Goal: Task Accomplishment & Management: Manage account settings

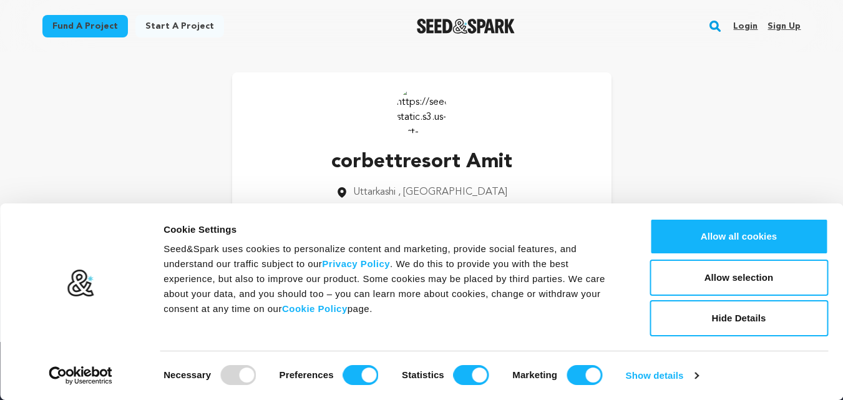
click at [790, 24] on link "Sign up" at bounding box center [784, 26] width 33 height 20
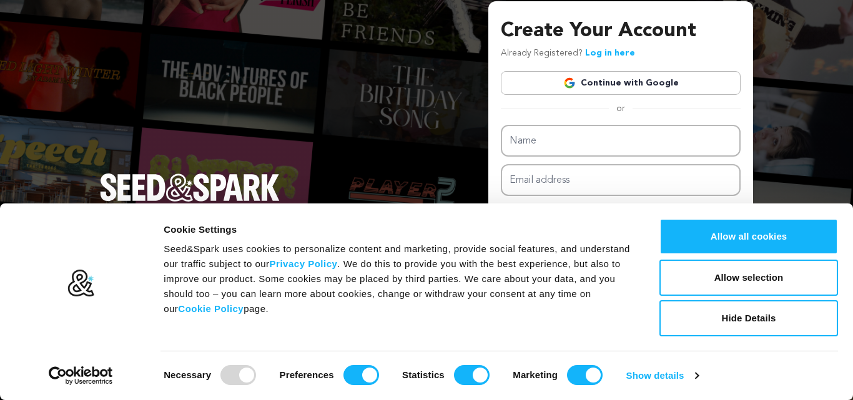
click at [632, 82] on link "Continue with Google" at bounding box center [621, 83] width 240 height 24
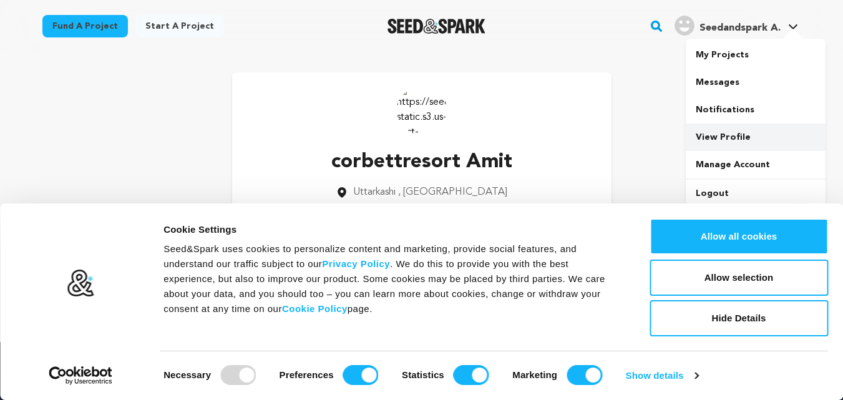
click at [726, 137] on link "View Profile" at bounding box center [756, 137] width 140 height 27
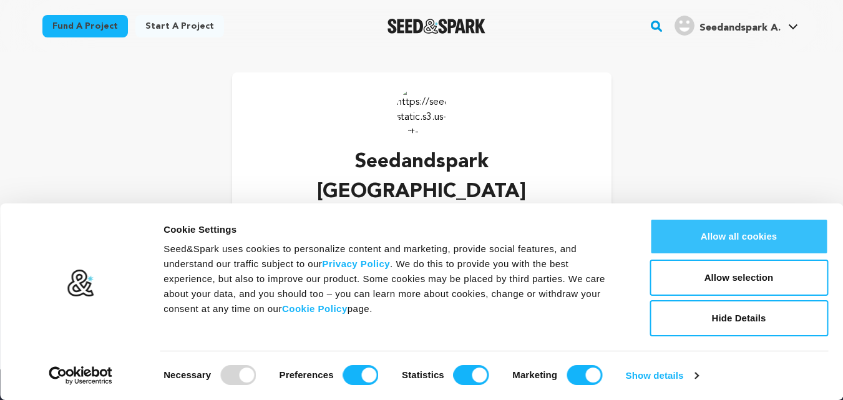
click at [759, 237] on button "Allow all cookies" at bounding box center [739, 236] width 179 height 36
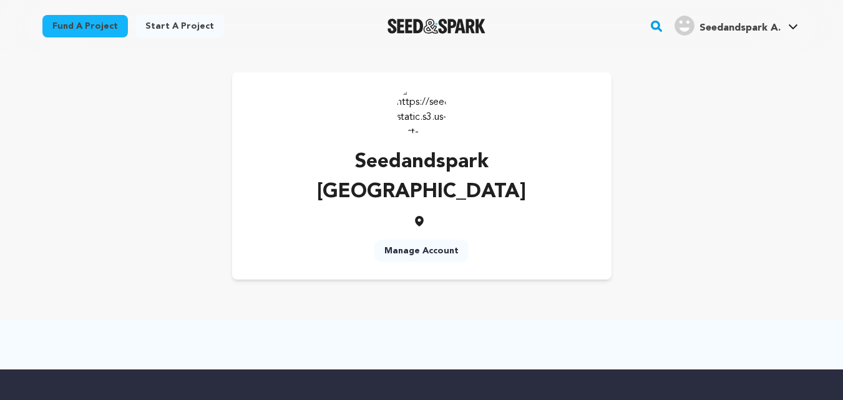
click at [421, 240] on link "Manage Account" at bounding box center [422, 251] width 94 height 22
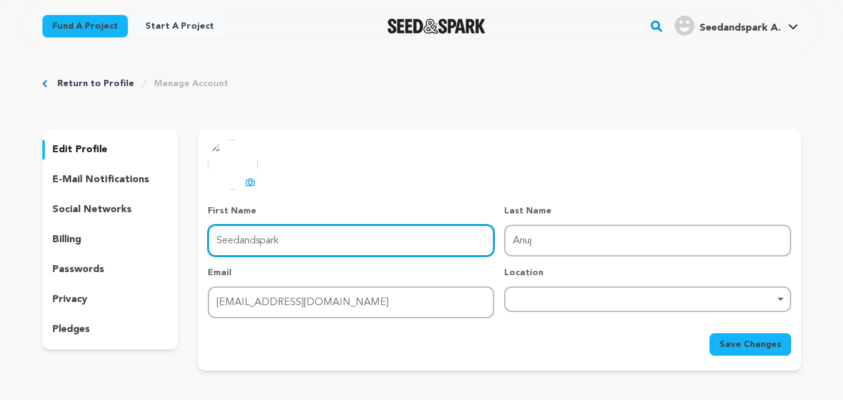
click at [330, 225] on input "Seedandspark" at bounding box center [351, 241] width 287 height 32
click at [330, 226] on input "Seedandspark" at bounding box center [351, 241] width 287 height 32
click at [330, 226] on input "First Name" at bounding box center [351, 241] width 287 height 32
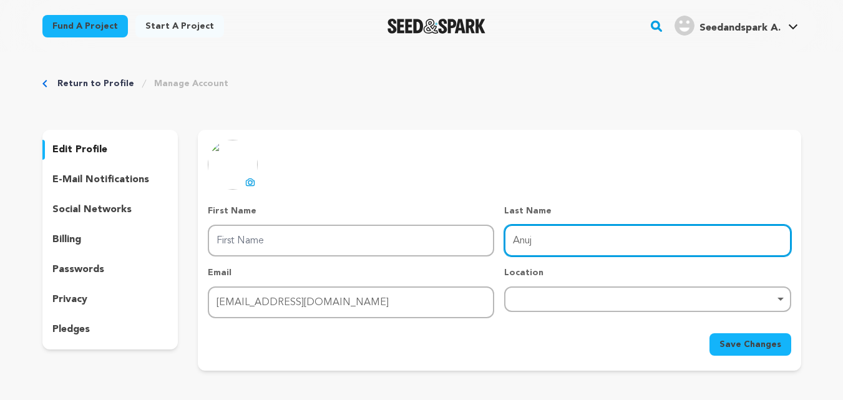
click at [553, 240] on input "Anuj" at bounding box center [647, 241] width 287 height 32
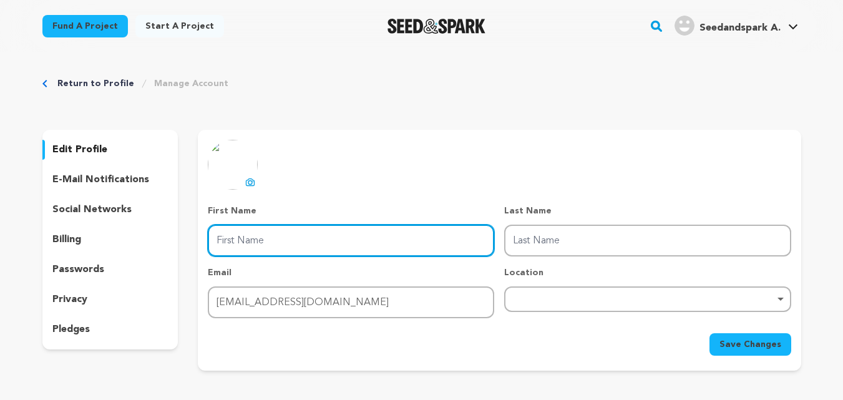
click at [449, 251] on input "First Name" at bounding box center [351, 241] width 287 height 32
type input "Anuj"
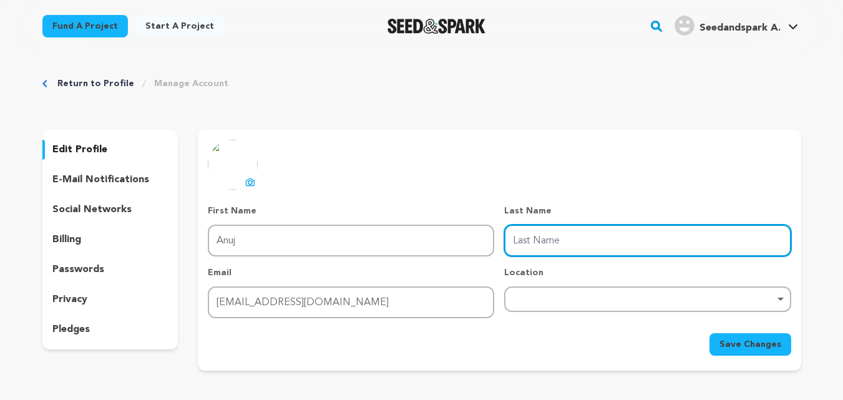
click at [543, 237] on input "Last Name" at bounding box center [647, 241] width 287 height 32
type input "Kumar"
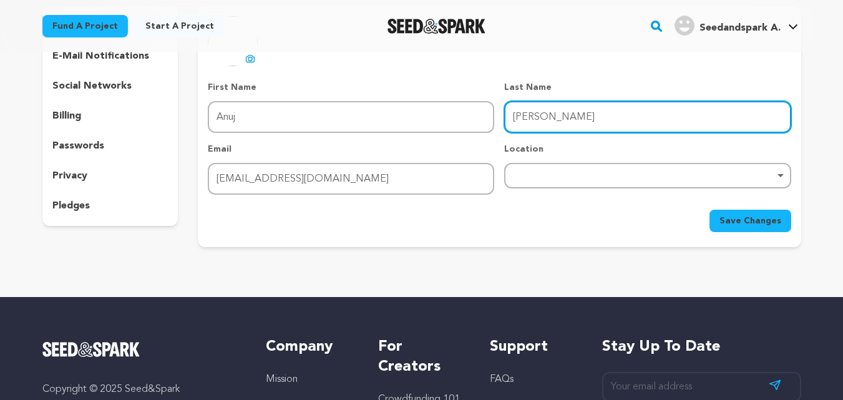
scroll to position [125, 0]
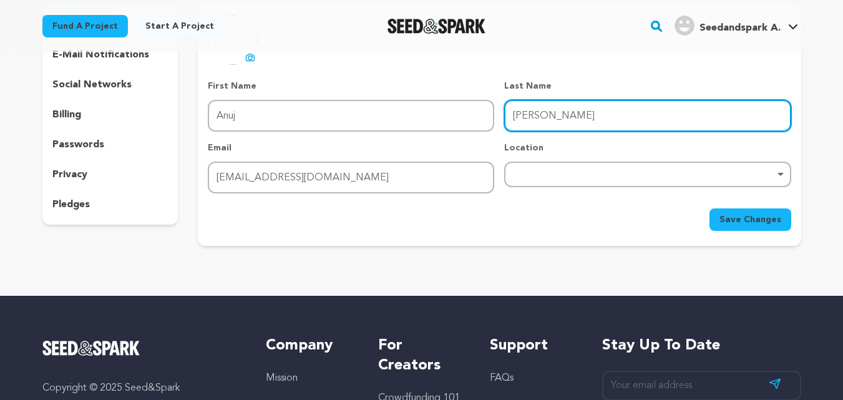
click at [542, 162] on div "Remove item" at bounding box center [647, 175] width 287 height 26
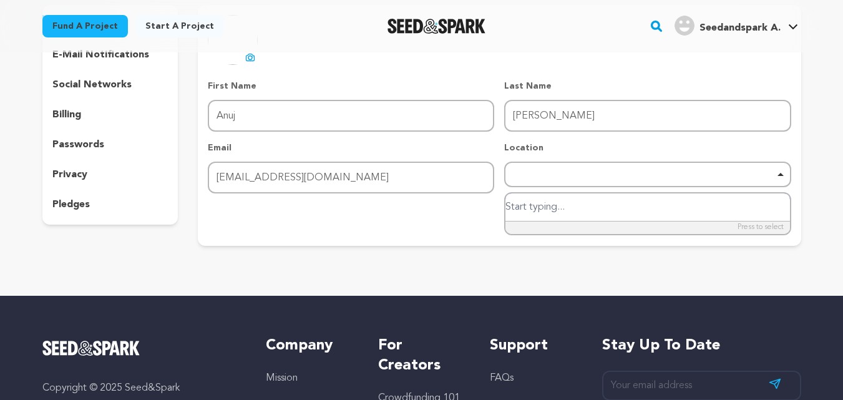
click at [579, 166] on div "Remove item" at bounding box center [647, 175] width 287 height 26
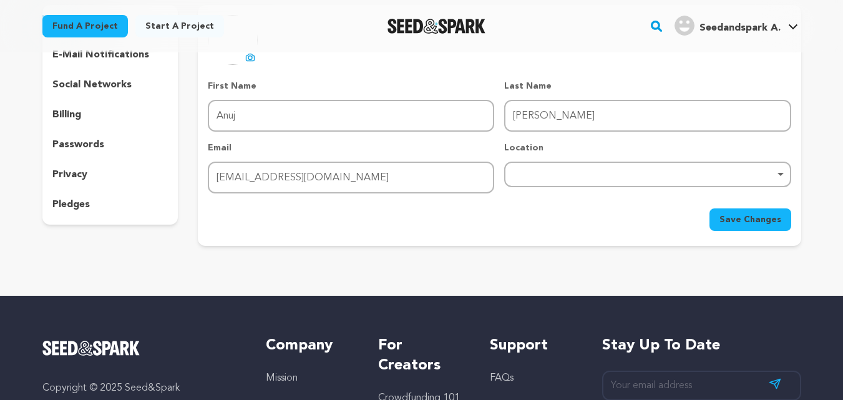
click at [570, 167] on div "Remove item" at bounding box center [647, 175] width 287 height 26
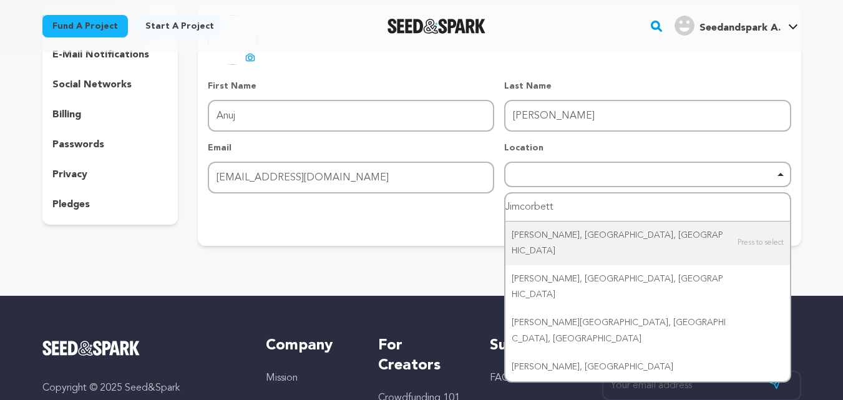
type input "Jimcorbett"
click at [476, 267] on div "Return to Profile Manage Account edit profile e-mail notifications social netwo…" at bounding box center [421, 102] width 799 height 348
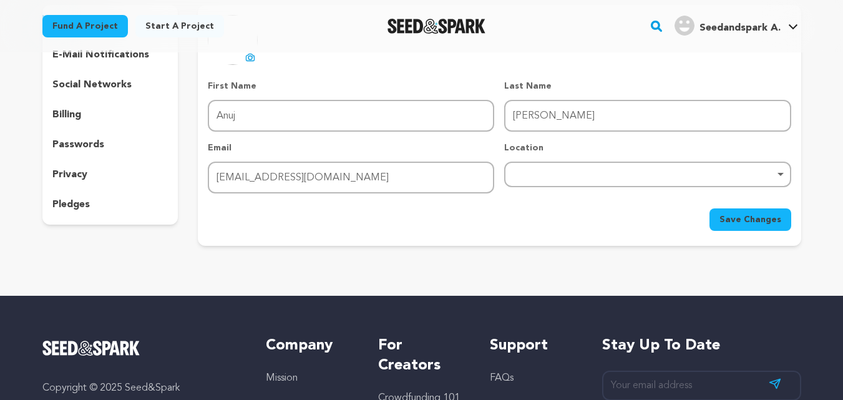
click at [767, 218] on span "Save Changes" at bounding box center [751, 219] width 62 height 12
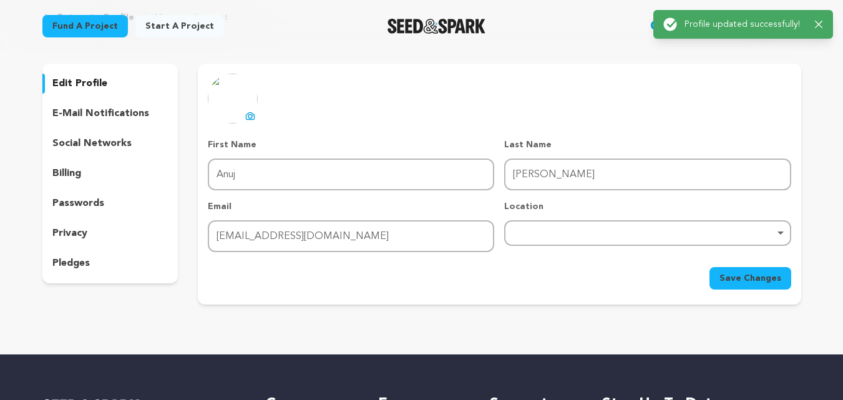
scroll to position [0, 0]
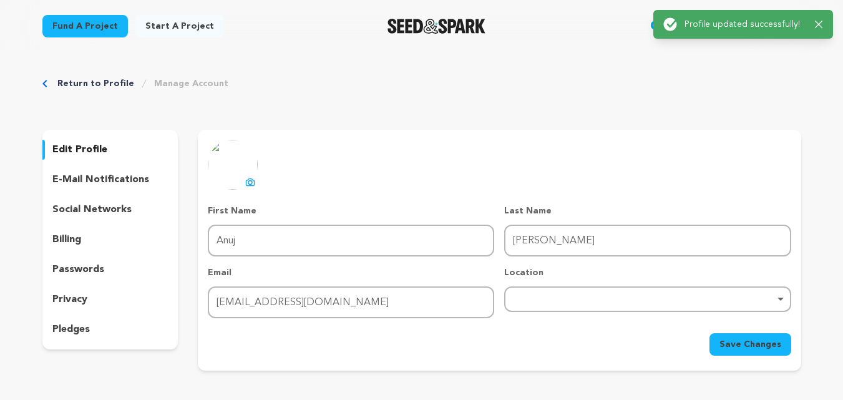
click at [86, 149] on p "edit profile" at bounding box center [79, 149] width 55 height 15
click at [91, 149] on p "edit profile" at bounding box center [79, 149] width 55 height 15
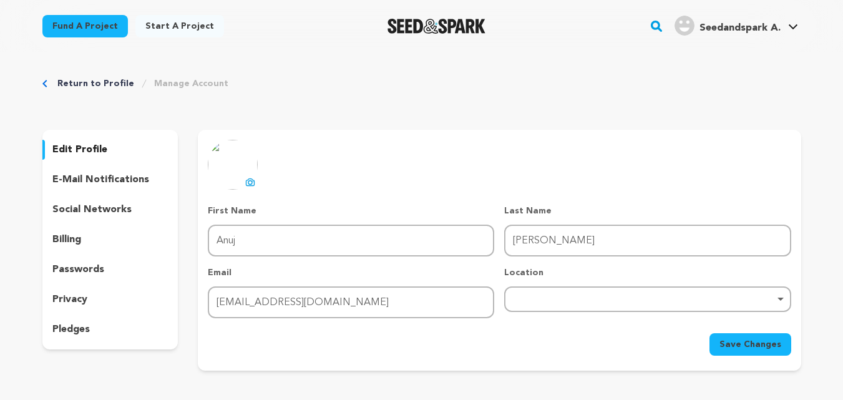
click at [92, 149] on p "edit profile" at bounding box center [79, 149] width 55 height 15
click at [247, 179] on icon at bounding box center [250, 182] width 10 height 10
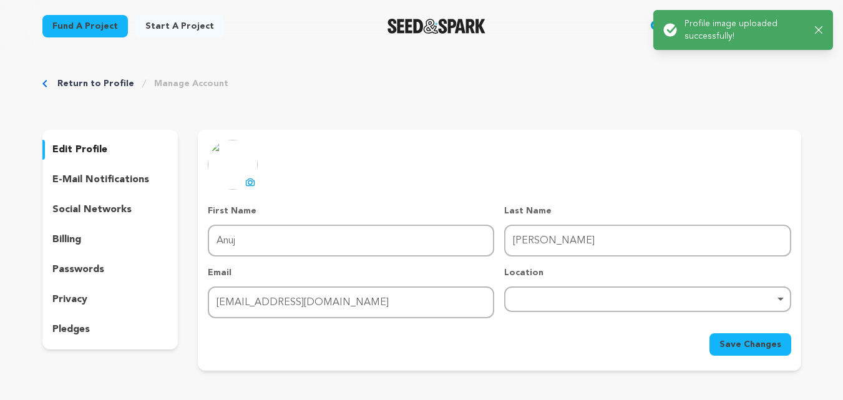
click at [753, 341] on span "Save Changes" at bounding box center [751, 344] width 62 height 12
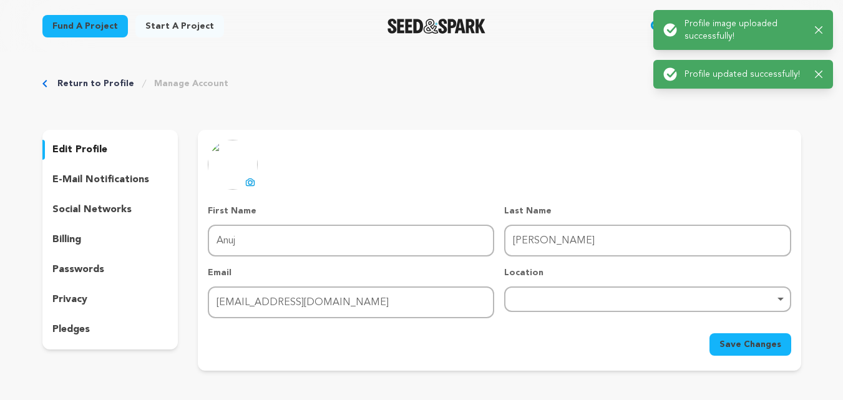
click at [106, 210] on p "social networks" at bounding box center [91, 209] width 79 height 15
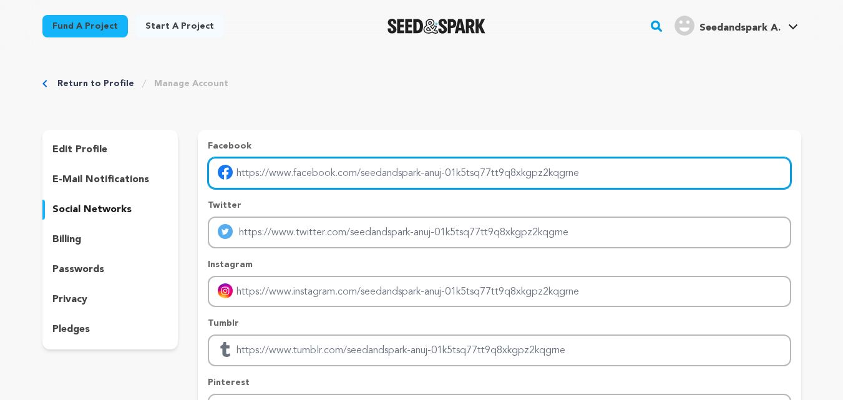
click at [245, 174] on input "Enter facebook profile link" at bounding box center [499, 173] width 583 height 32
type input "https://www.facebook.com/OfficialCYJ/"
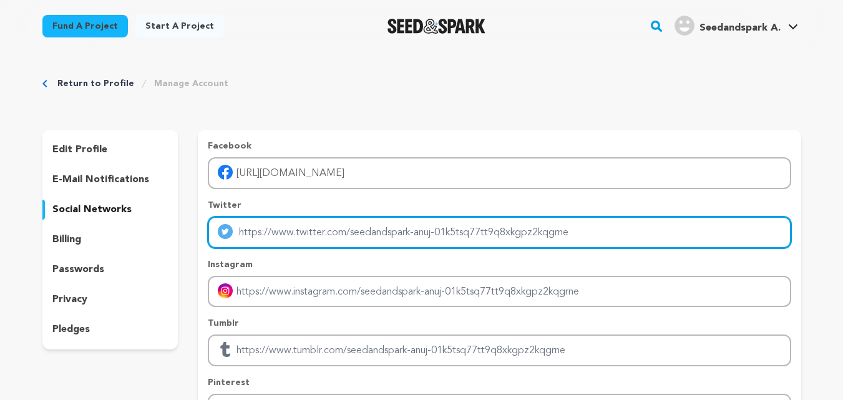
click at [261, 235] on input "Enter twitter profile link" at bounding box center [499, 233] width 583 height 32
type input "https://twitter.com/Official_CYJ"
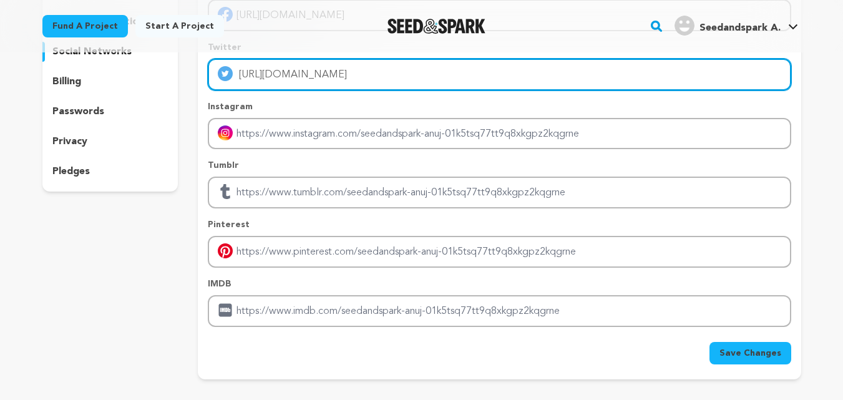
scroll to position [187, 0]
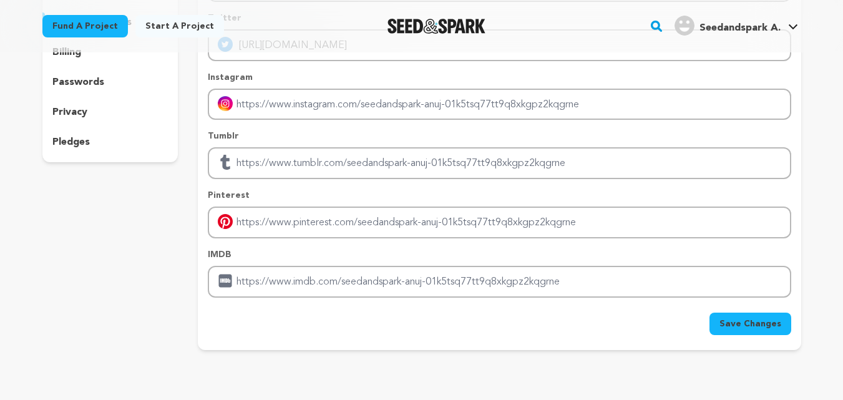
click at [744, 330] on button "Save Changes" at bounding box center [751, 324] width 82 height 22
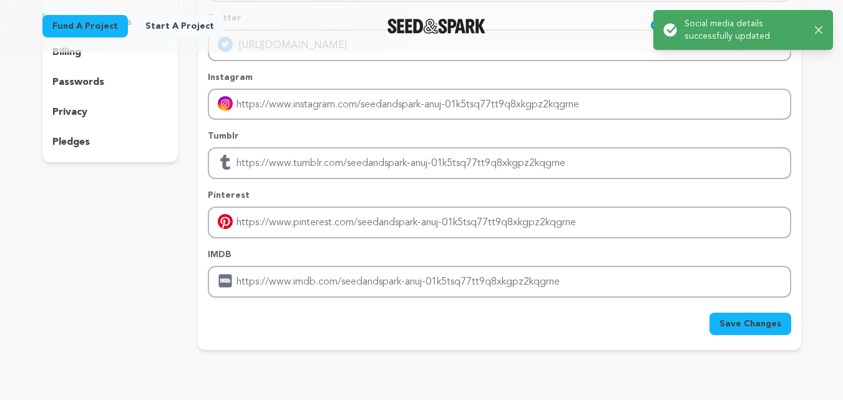
scroll to position [0, 0]
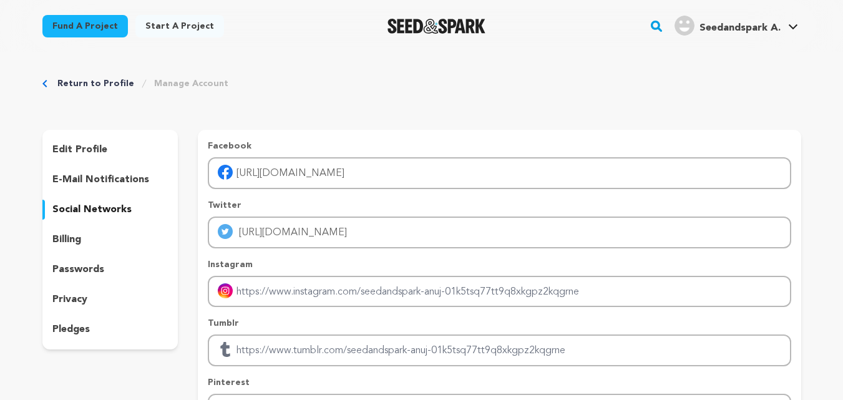
click at [819, 24] on div "Success: Info: Warning: Error: Social media details successfully updated Close …" at bounding box center [743, 30] width 152 height 24
click at [745, 19] on div "Seedandspark A." at bounding box center [728, 26] width 106 height 20
